Goal: Task Accomplishment & Management: Manage account settings

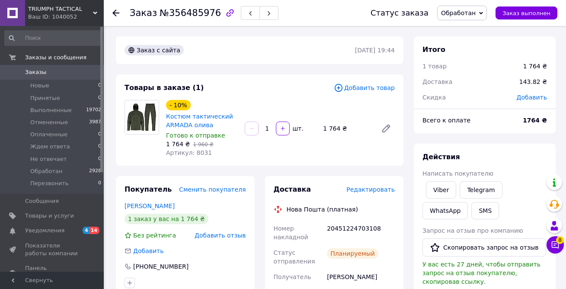
click at [60, 75] on span "Заказы" at bounding box center [52, 72] width 55 height 8
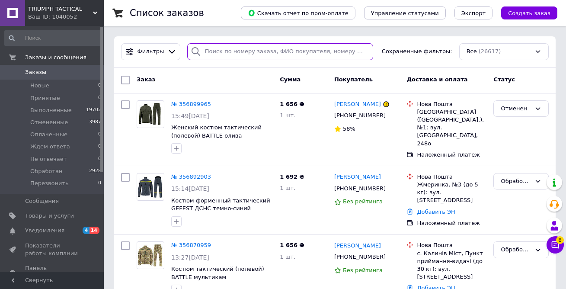
click at [229, 54] on input "search" at bounding box center [280, 51] width 186 height 17
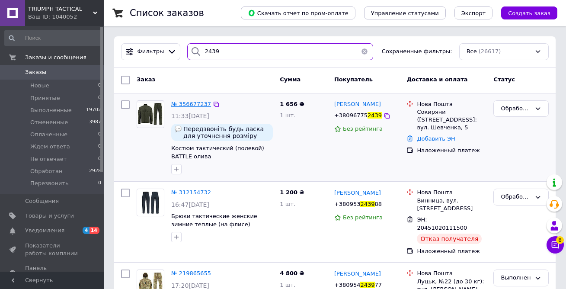
type input "2439"
click at [195, 104] on span "№ 356677237" at bounding box center [191, 104] width 40 height 6
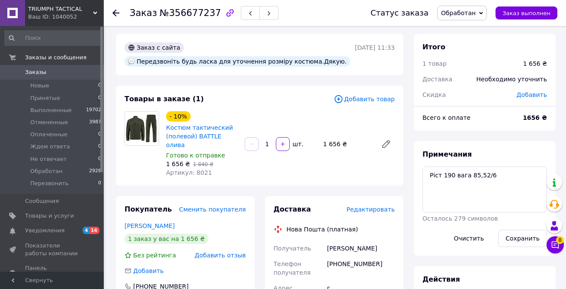
scroll to position [173, 0]
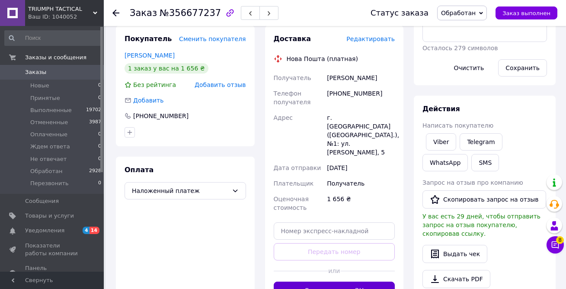
click at [320, 281] on button "Сгенерировать ЭН" at bounding box center [334, 289] width 121 height 17
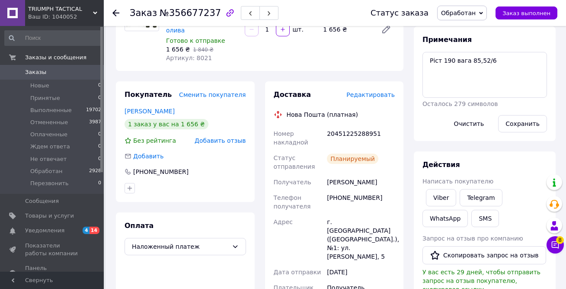
scroll to position [0, 0]
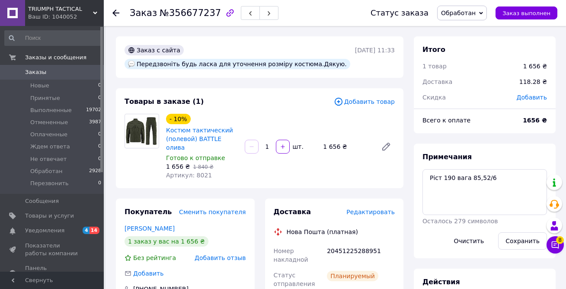
click at [70, 70] on span "Заказы" at bounding box center [52, 72] width 55 height 8
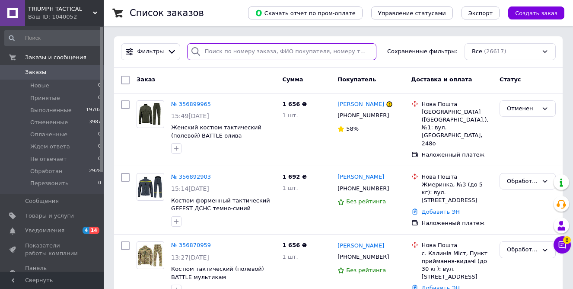
click at [315, 53] on input "search" at bounding box center [281, 51] width 189 height 17
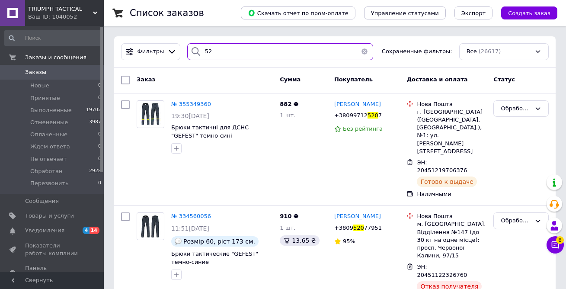
type input "5"
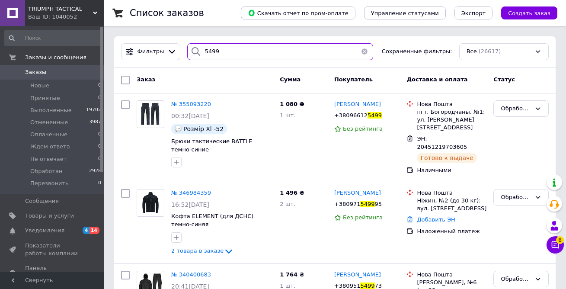
drag, startPoint x: 216, startPoint y: 46, endPoint x: 180, endPoint y: 52, distance: 36.9
click at [184, 52] on div "5499" at bounding box center [280, 51] width 193 height 17
type input "5383"
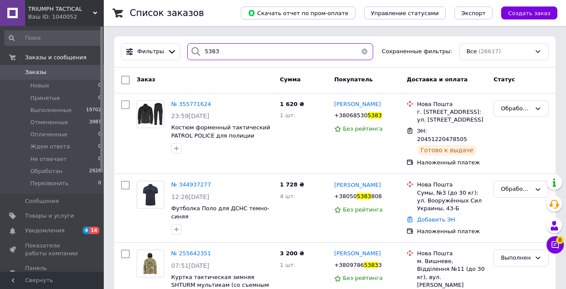
drag, startPoint x: 246, startPoint y: 53, endPoint x: 197, endPoint y: 48, distance: 49.9
click at [197, 48] on div "5383" at bounding box center [280, 51] width 186 height 17
